Goal: Transaction & Acquisition: Obtain resource

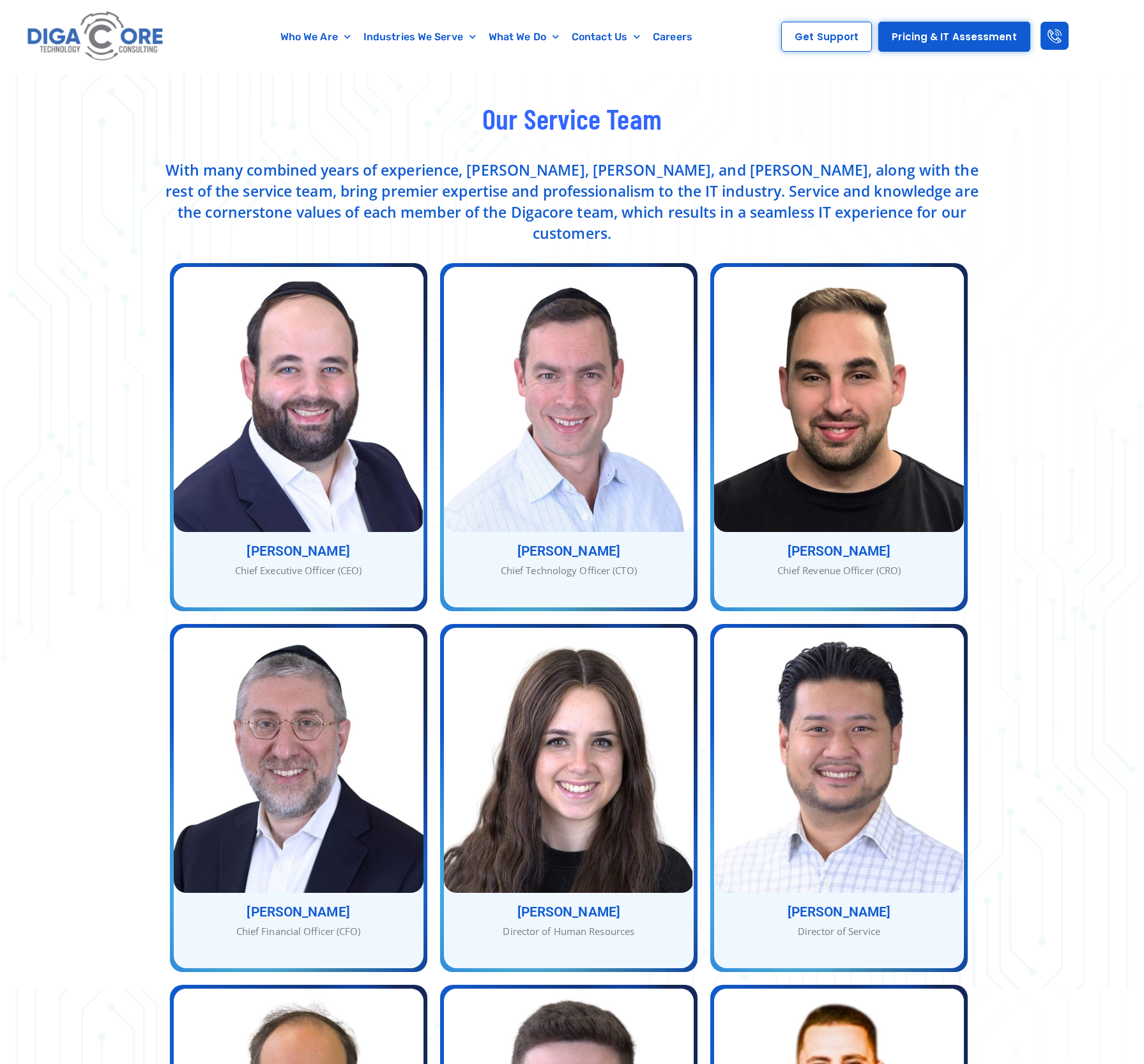
scroll to position [383, 0]
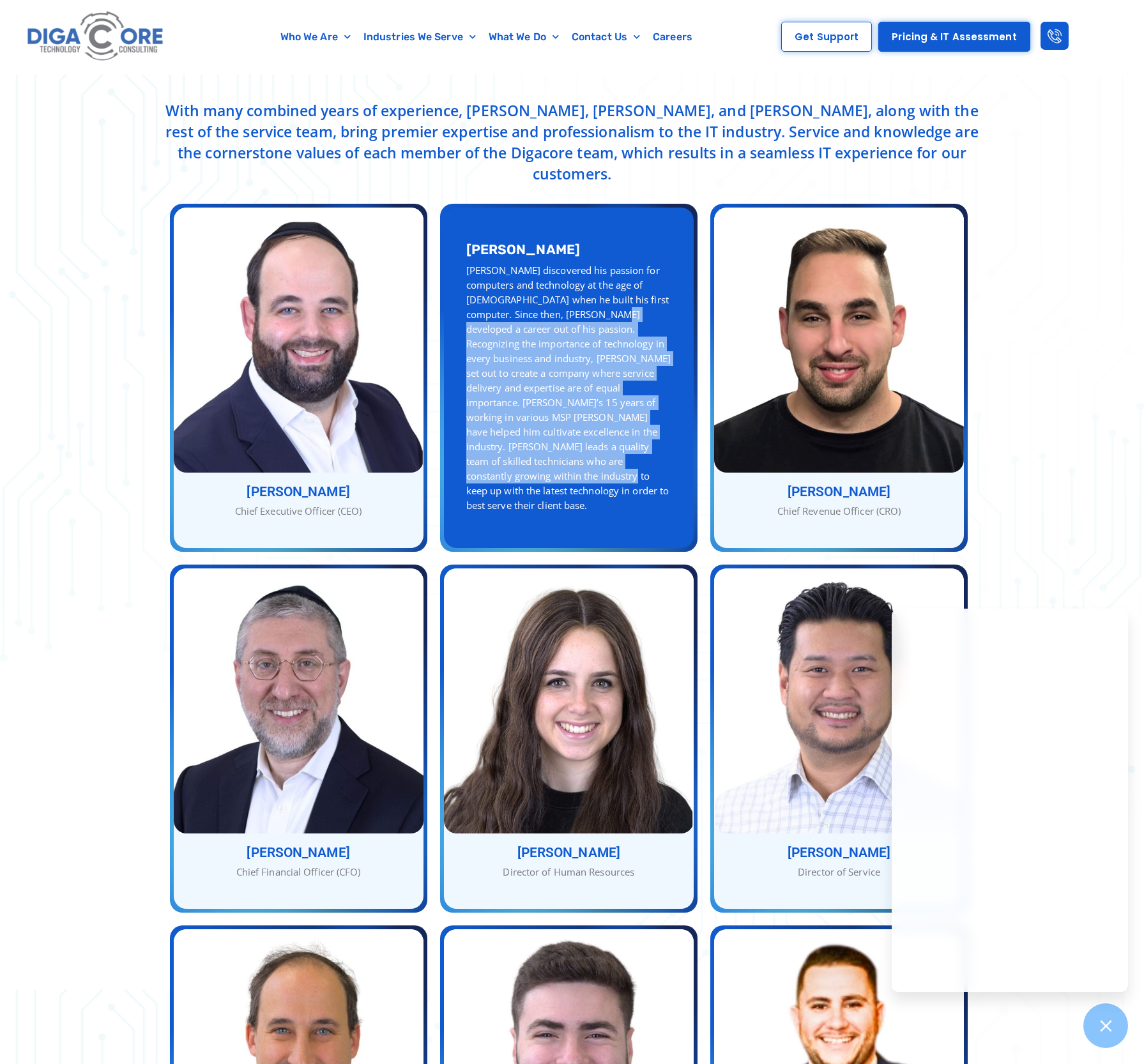
drag, startPoint x: 556, startPoint y: 302, endPoint x: 646, endPoint y: 451, distance: 174.1
click at [646, 451] on div "[PERSON_NAME] discovered his passion for computers and technology at the age of…" at bounding box center [569, 388] width 205 height 250
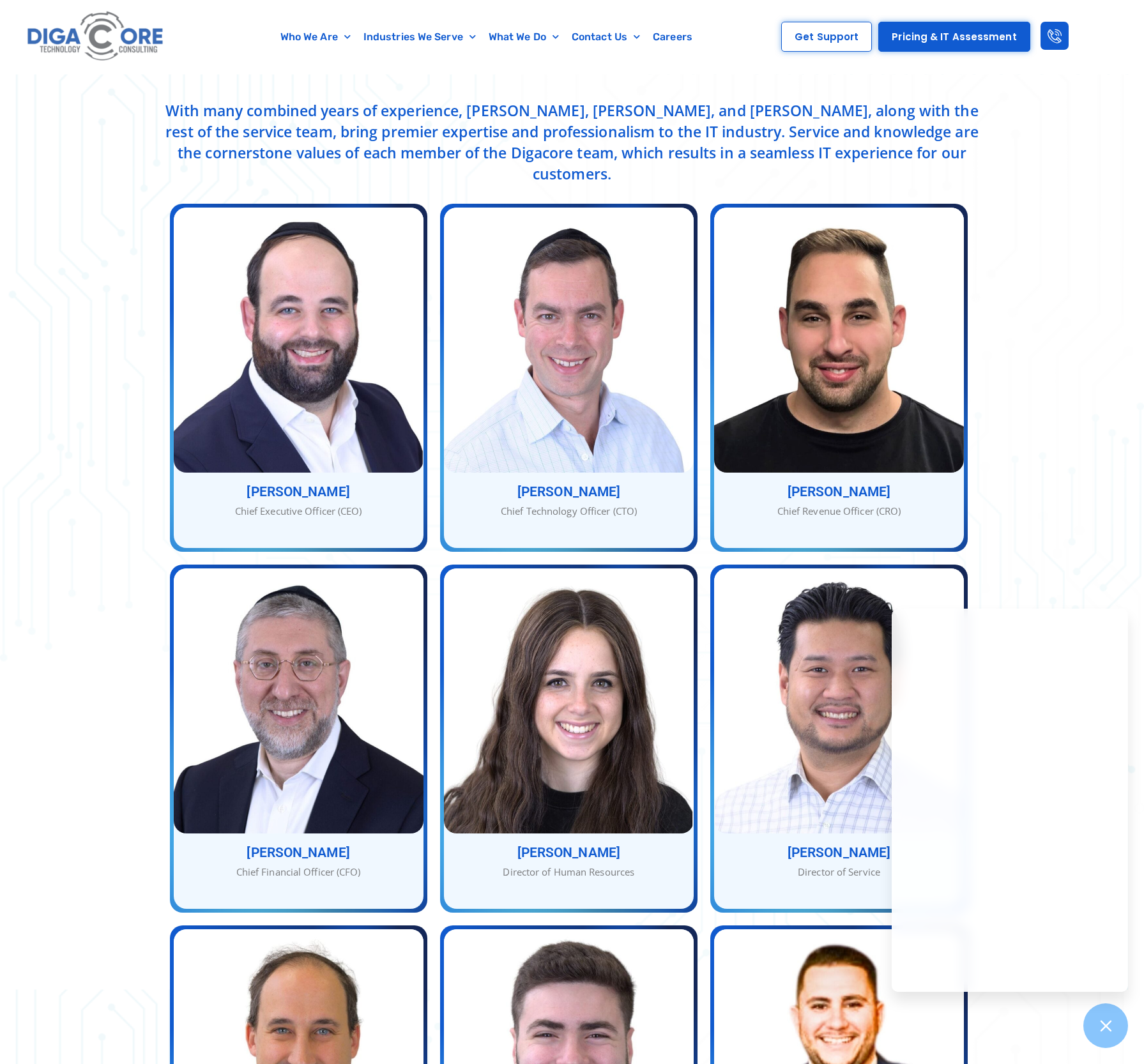
click at [1023, 398] on div "Our Service Team With many combined years of experience, [PERSON_NAME], [PERSON…" at bounding box center [572, 840] width 1144 height 1715
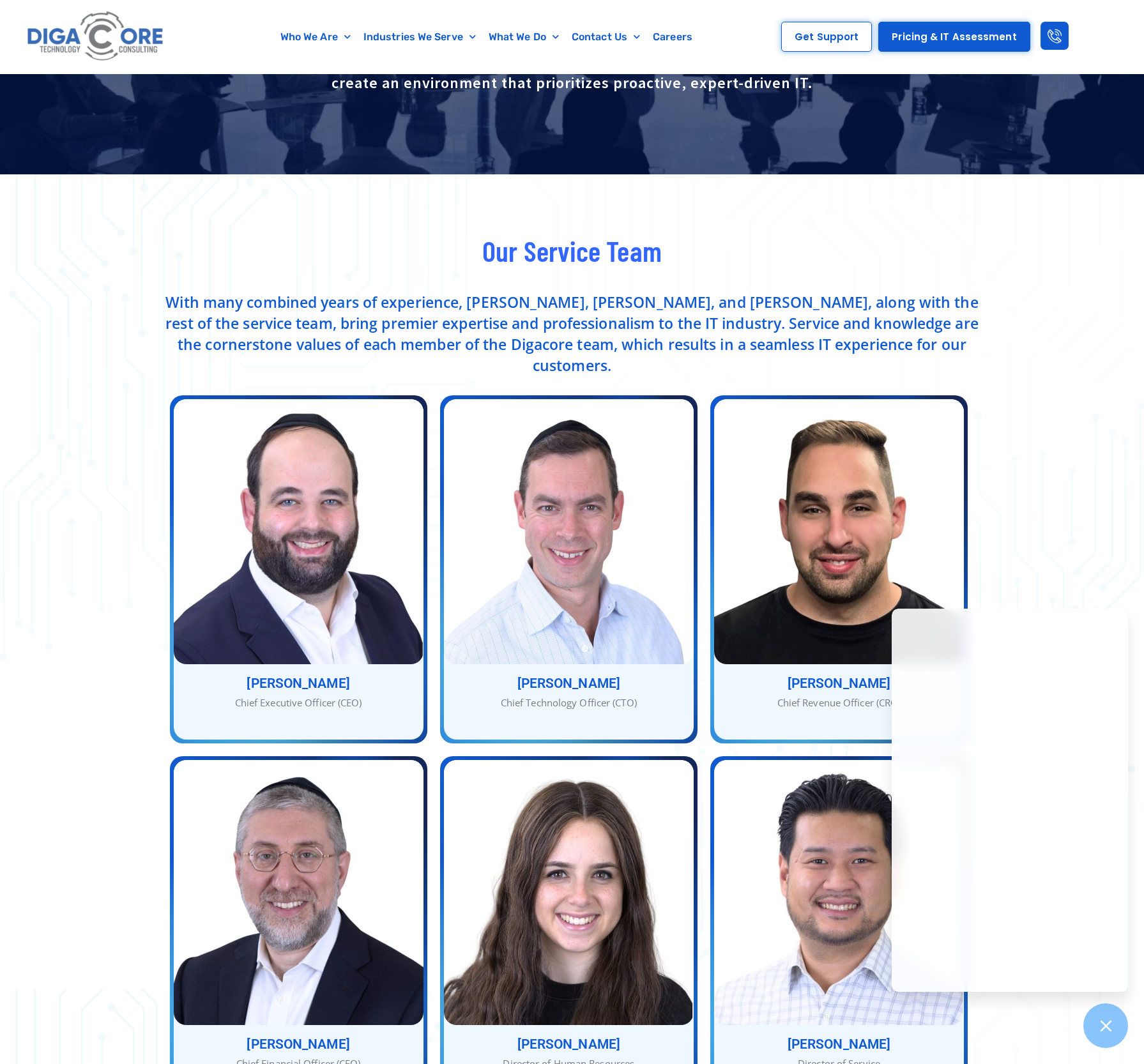
scroll to position [0, 0]
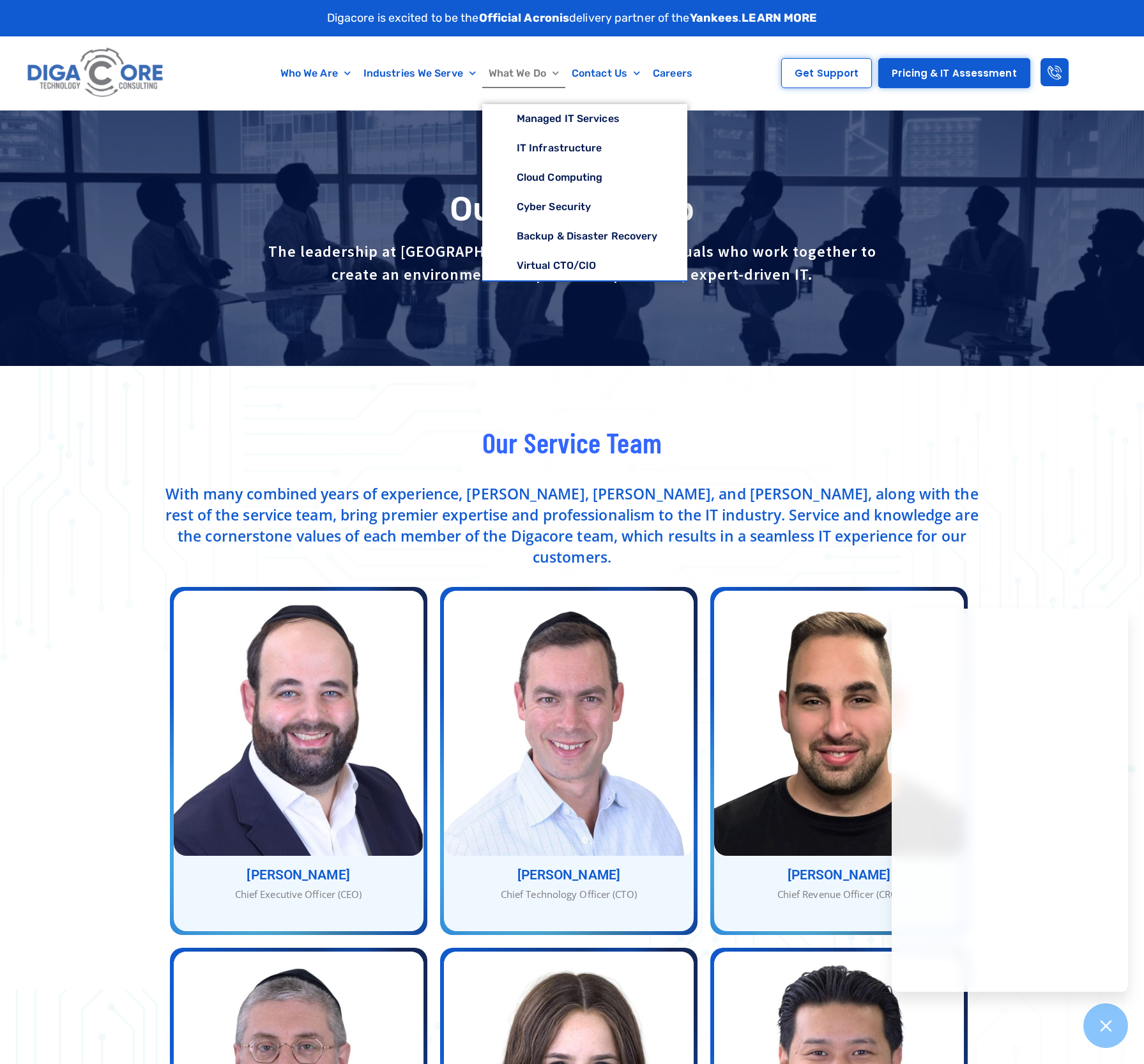
click at [543, 73] on link "What We Do" at bounding box center [524, 73] width 83 height 29
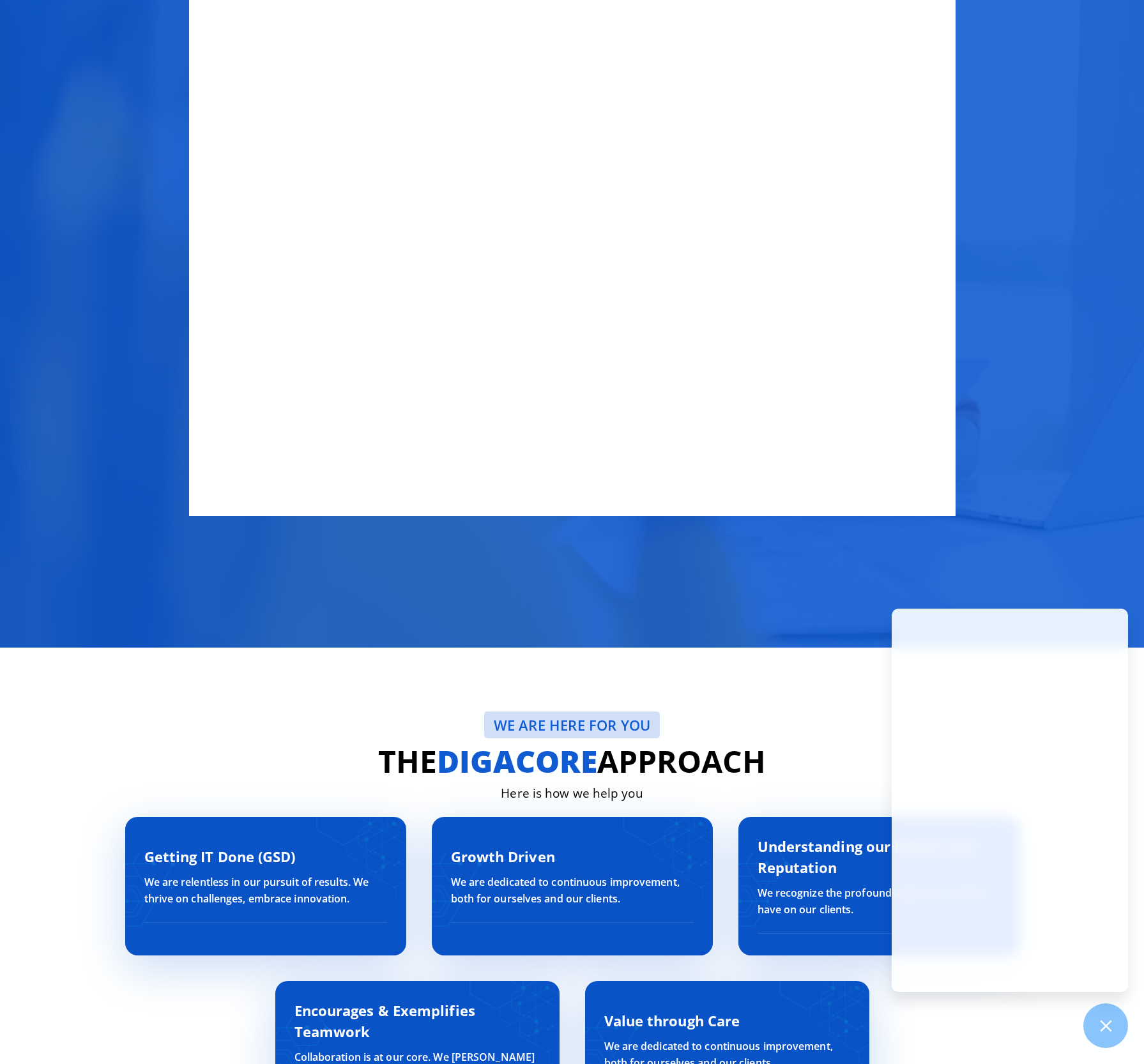
scroll to position [3912, 0]
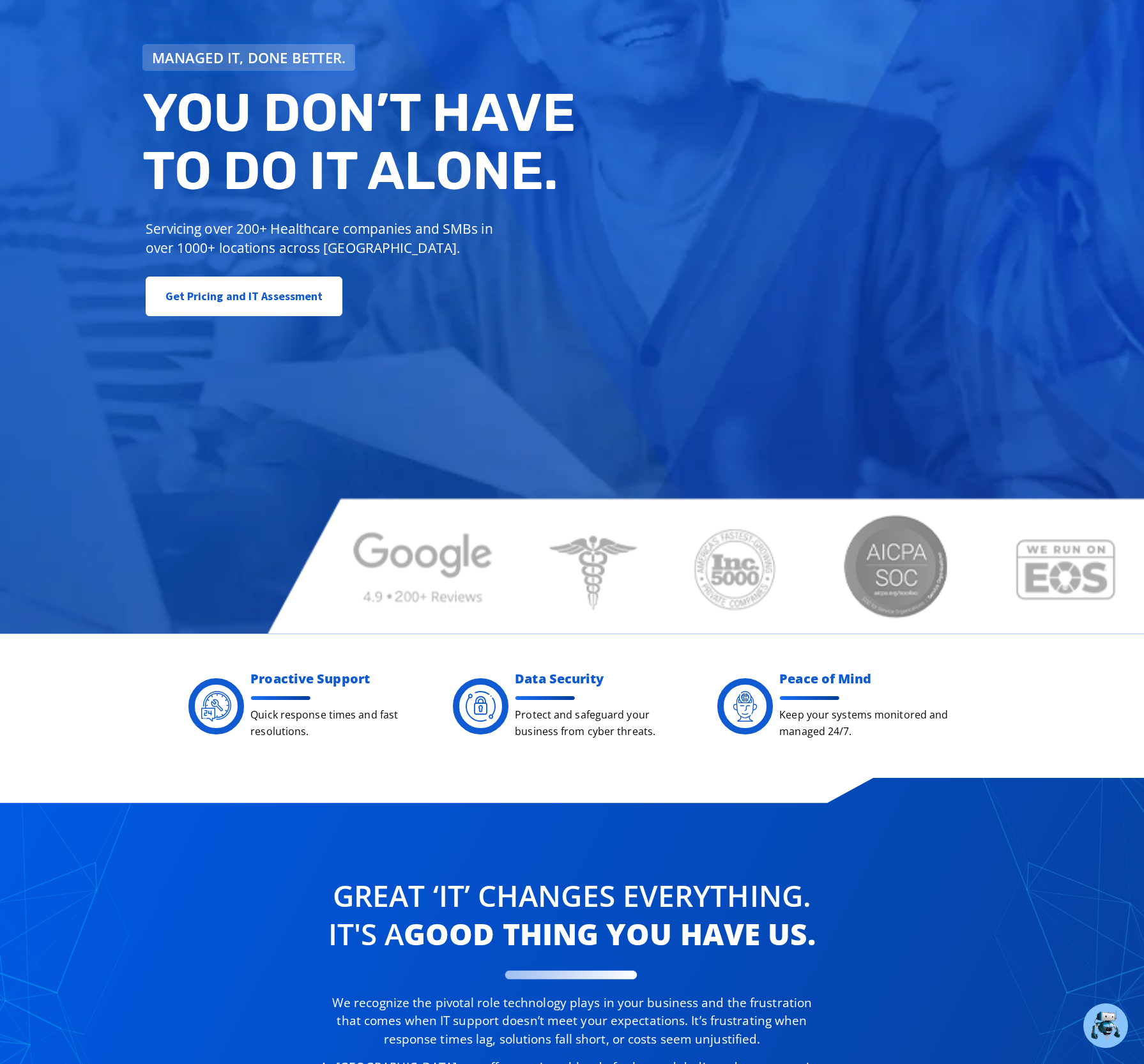
scroll to position [511, 0]
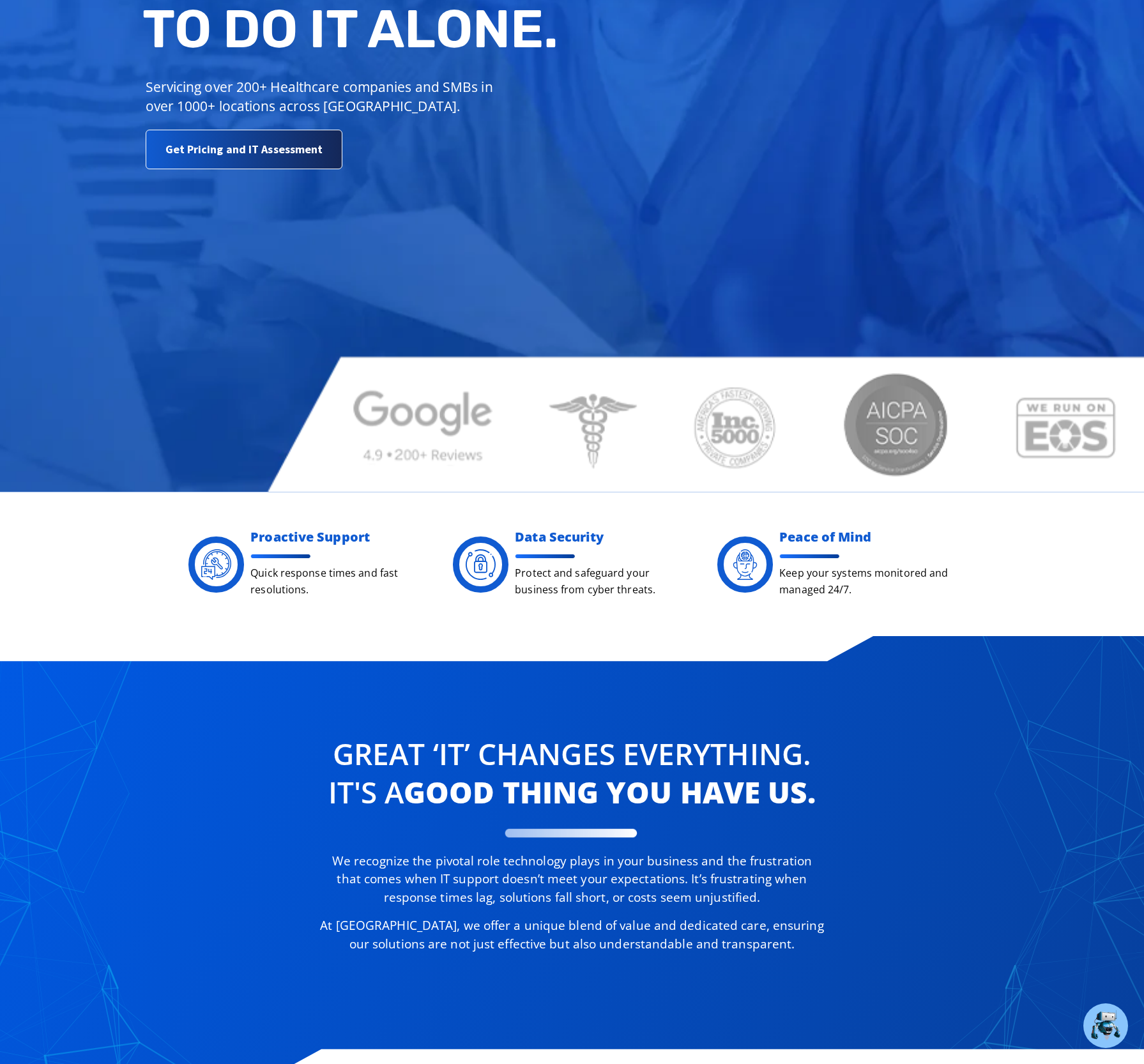
click at [219, 142] on span "Get Pricing and IT Assessment" at bounding box center [244, 150] width 158 height 26
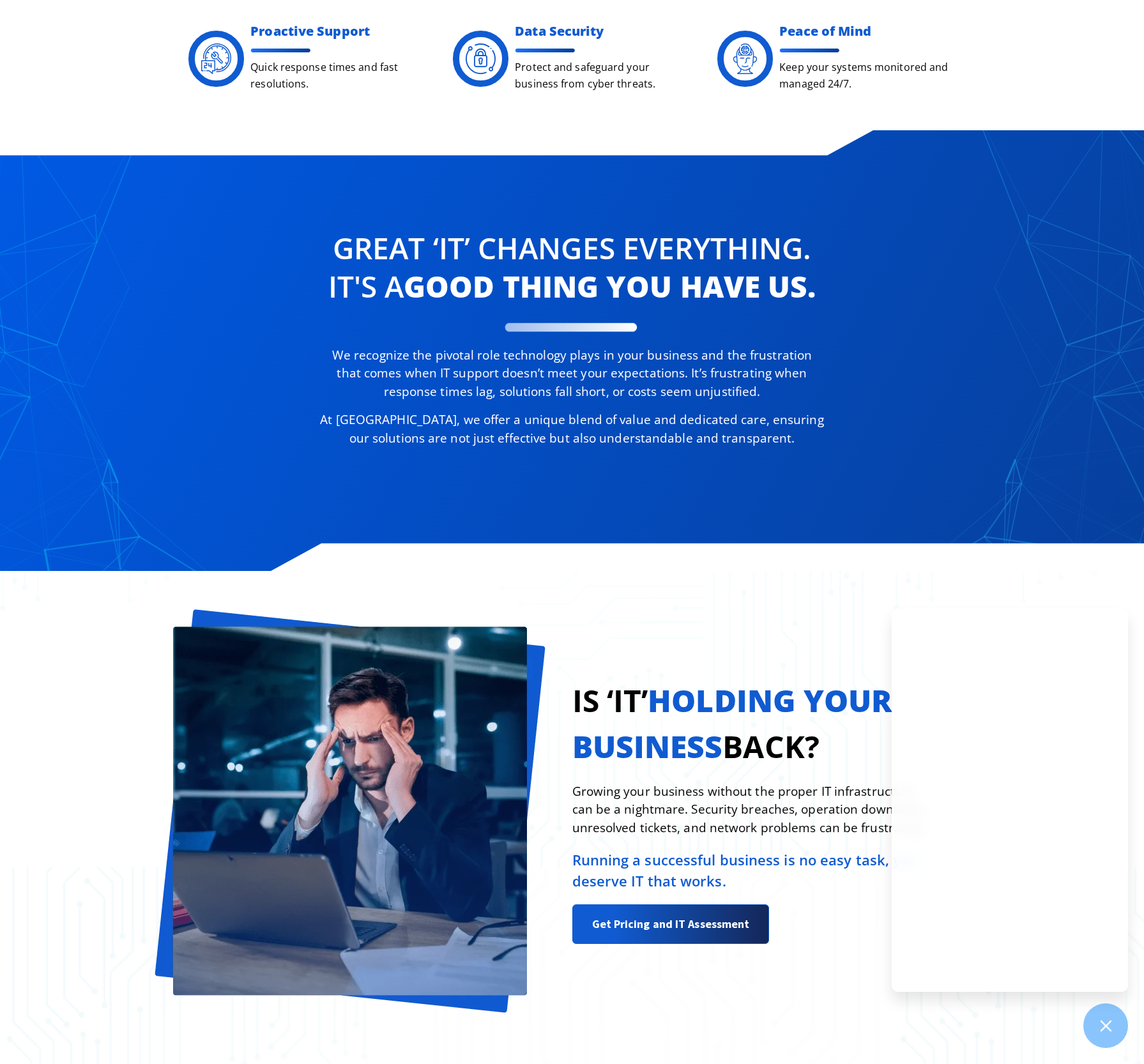
scroll to position [1022, 0]
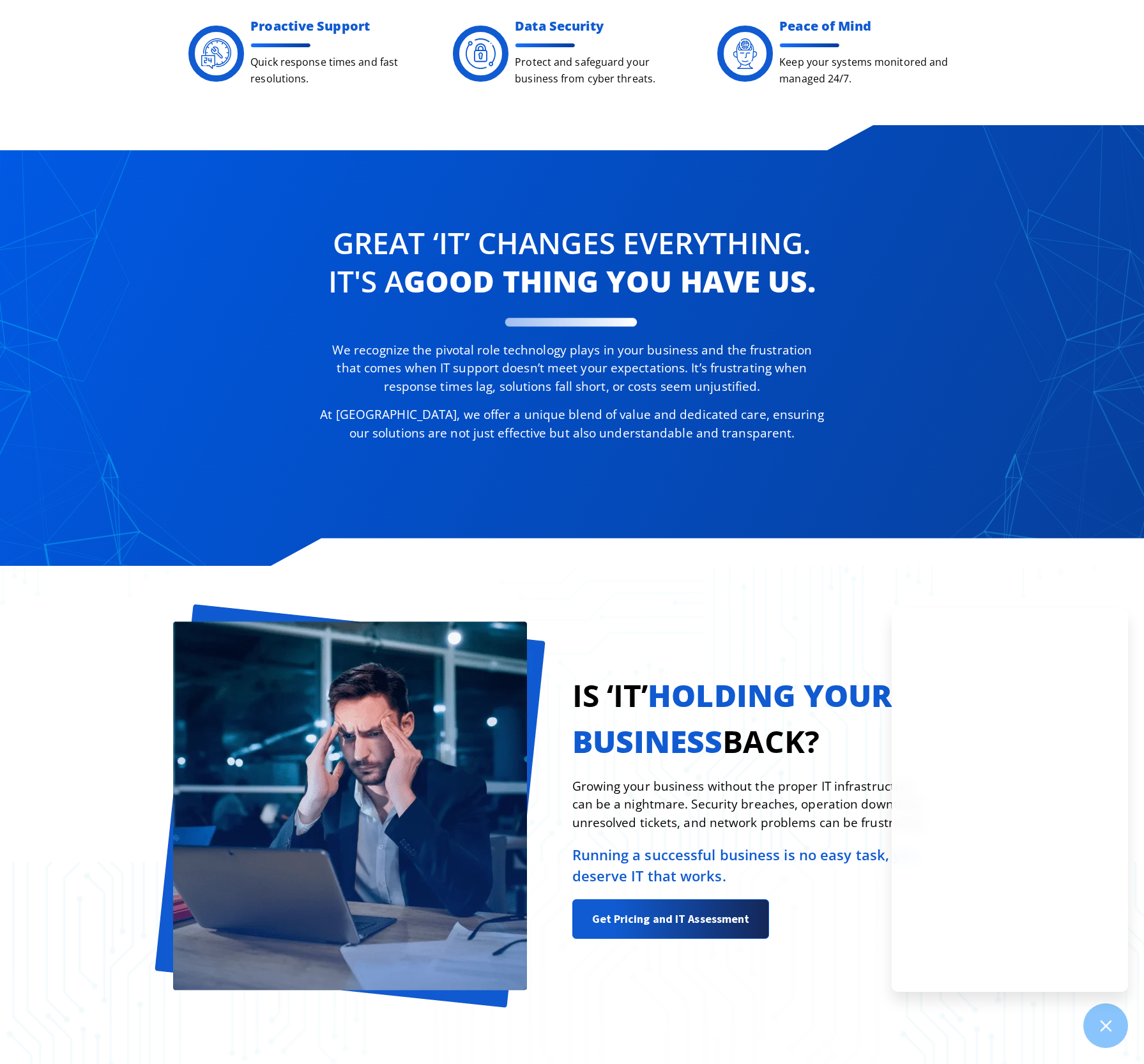
click at [121, 121] on div "Proactive Support Quick response times and fast resolutions. Data Security Prot…" at bounding box center [572, 53] width 1144 height 145
